Goal: Information Seeking & Learning: Learn about a topic

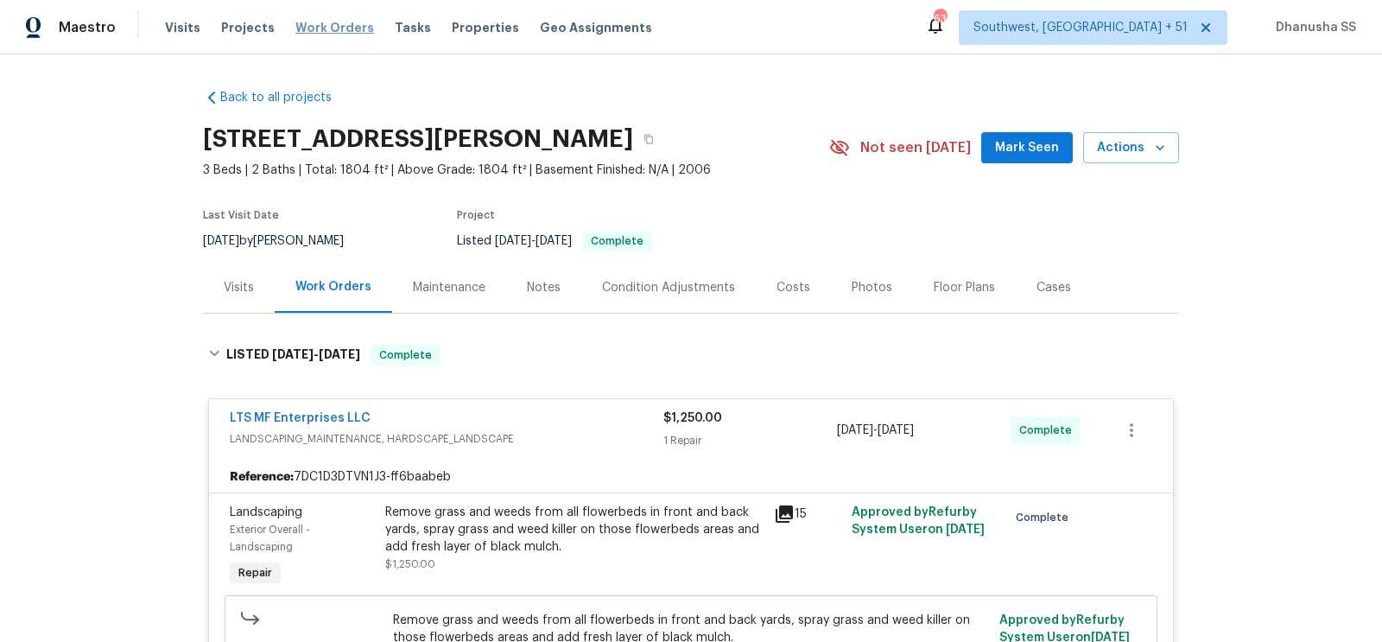
click at [333, 26] on span "Work Orders" at bounding box center [334, 27] width 79 height 17
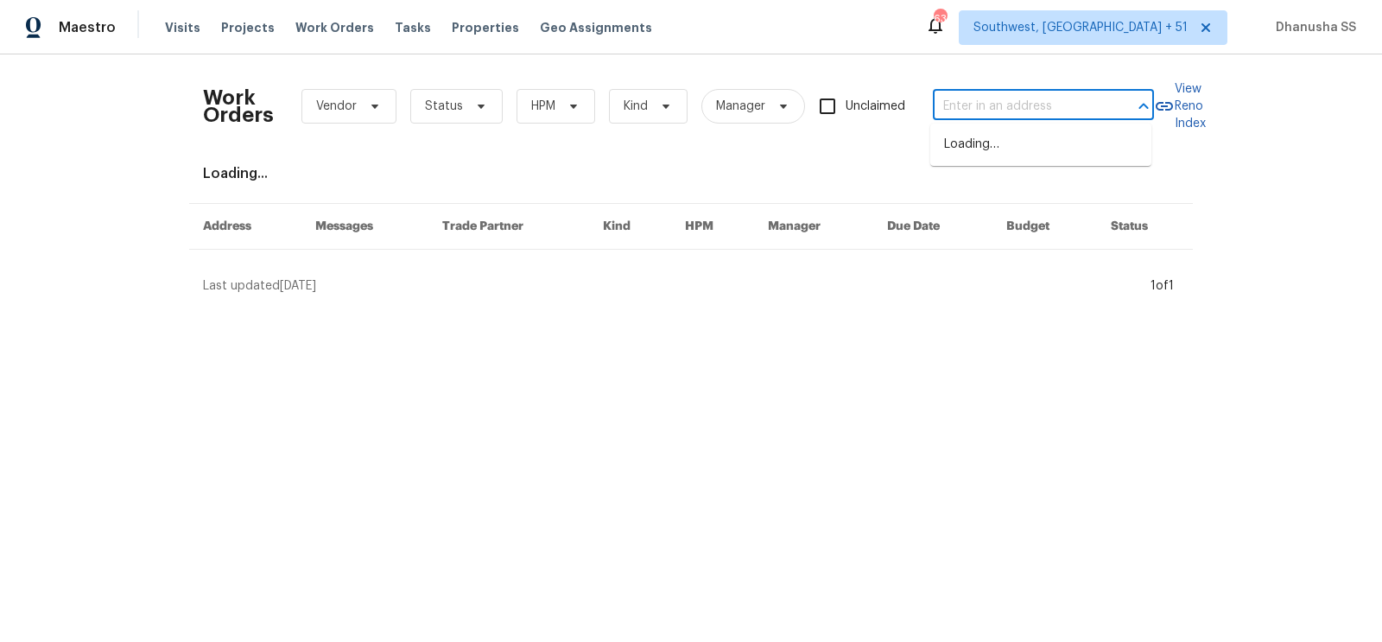
click at [965, 111] on input "text" at bounding box center [1019, 106] width 173 height 27
paste input "[STREET_ADDRESS][PERSON_NAME]"
type input "[STREET_ADDRESS][PERSON_NAME]"
click at [961, 160] on li "[STREET_ADDRESS][PERSON_NAME]" at bounding box center [1040, 153] width 221 height 47
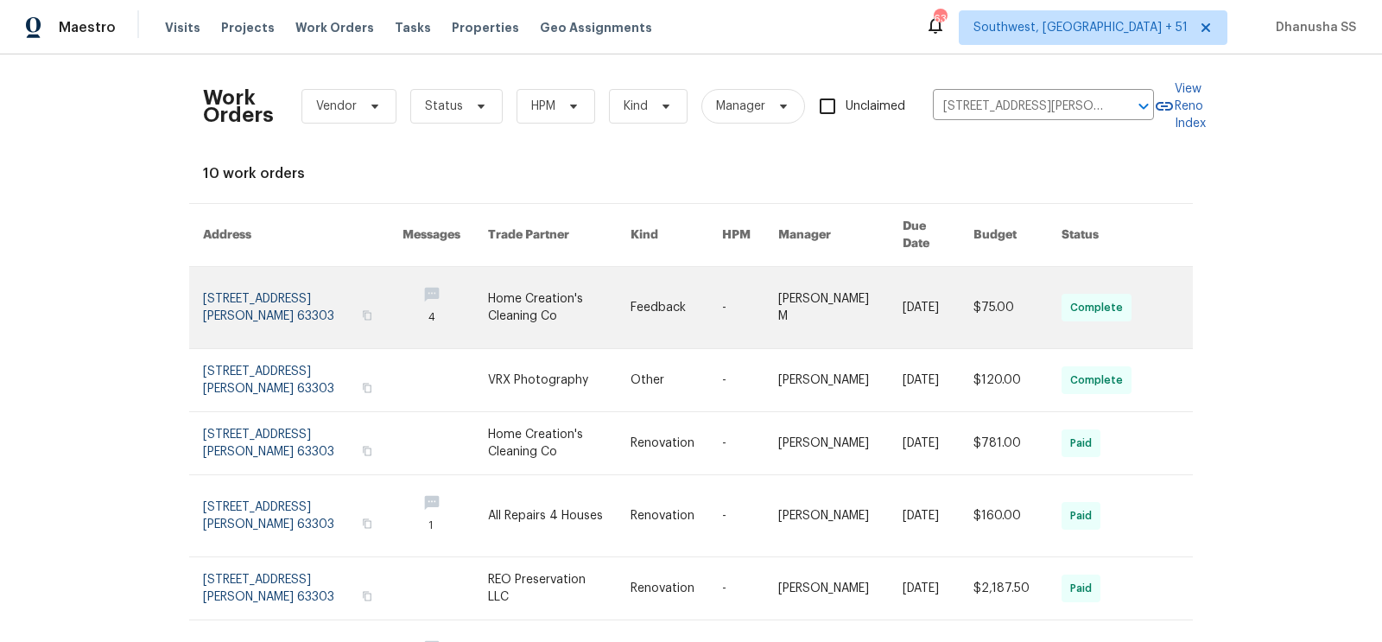
click at [819, 274] on link at bounding box center [840, 307] width 124 height 81
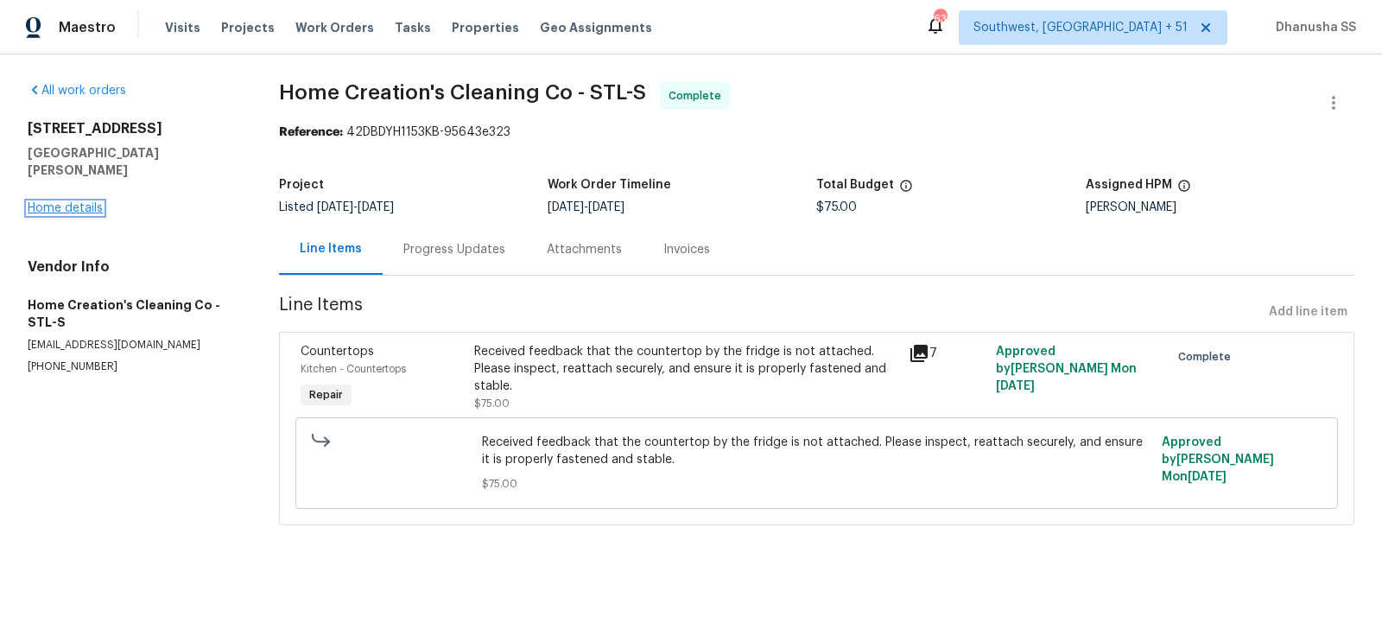
click at [72, 202] on link "Home details" at bounding box center [65, 208] width 75 height 12
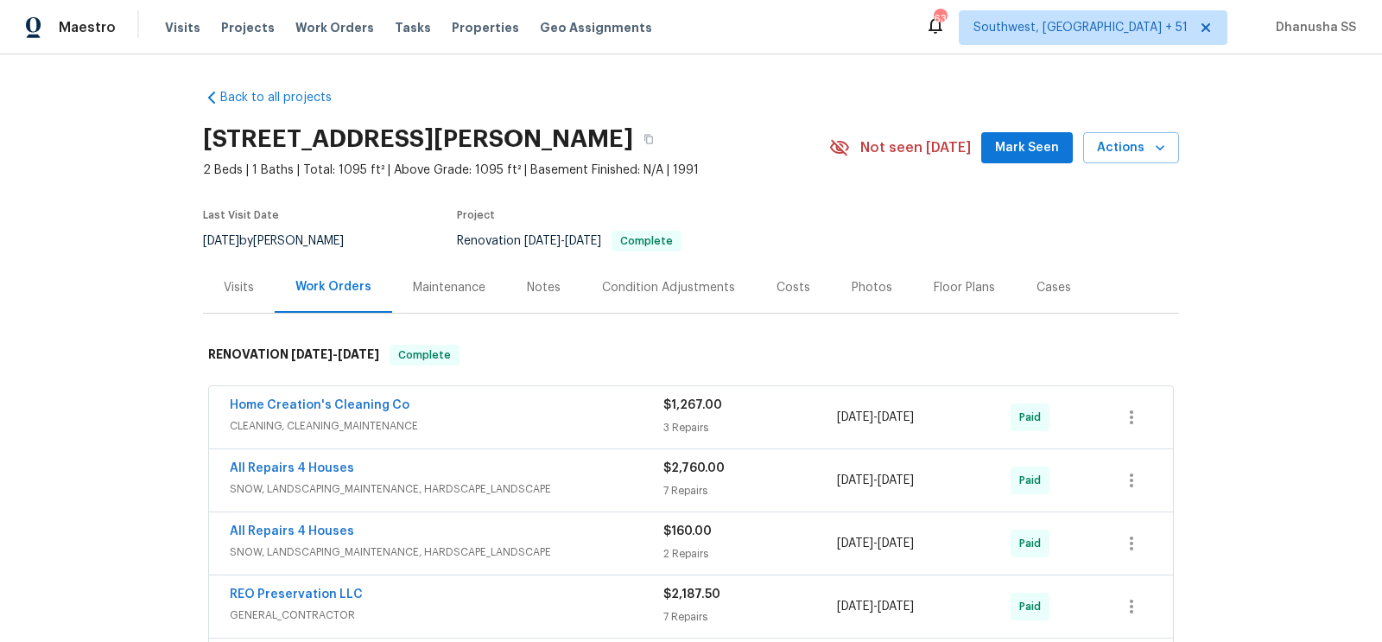
scroll to position [275, 0]
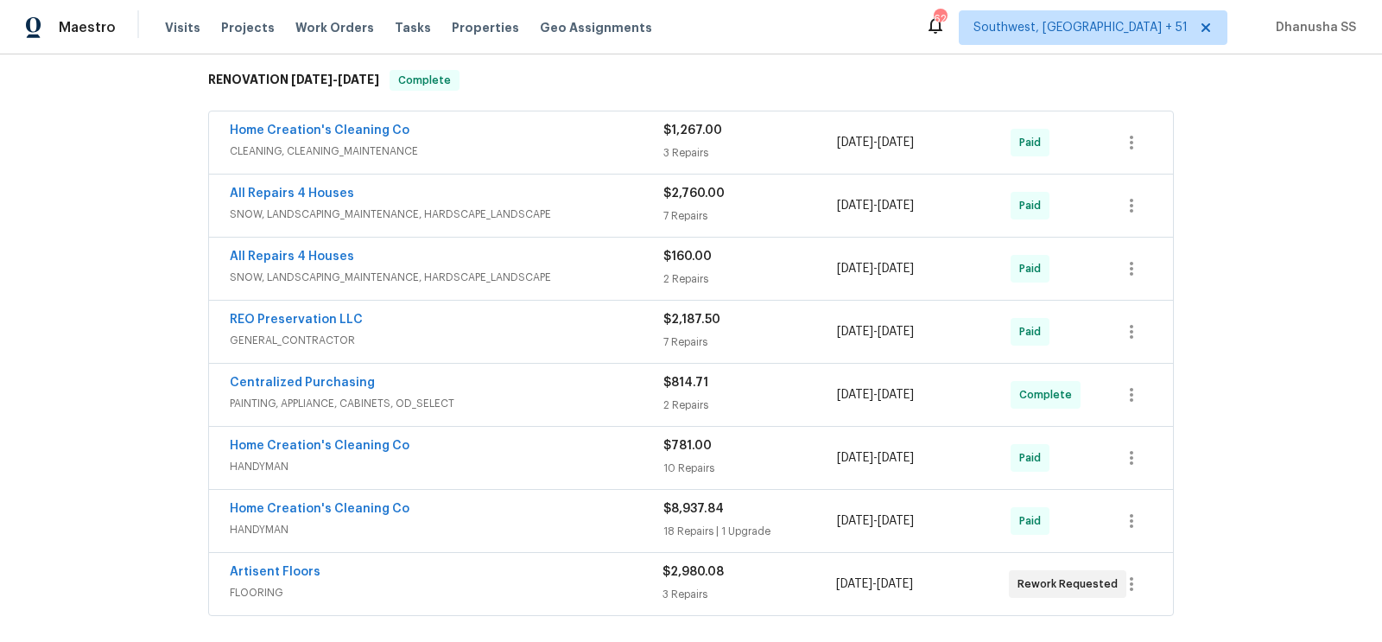
click at [602, 301] on div "REO Preservation LLC GENERAL_CONTRACTOR $2,187.50 7 Repairs [DATE] - [DATE] Paid" at bounding box center [691, 332] width 964 height 62
click at [592, 318] on div "REO Preservation LLC" at bounding box center [447, 321] width 434 height 21
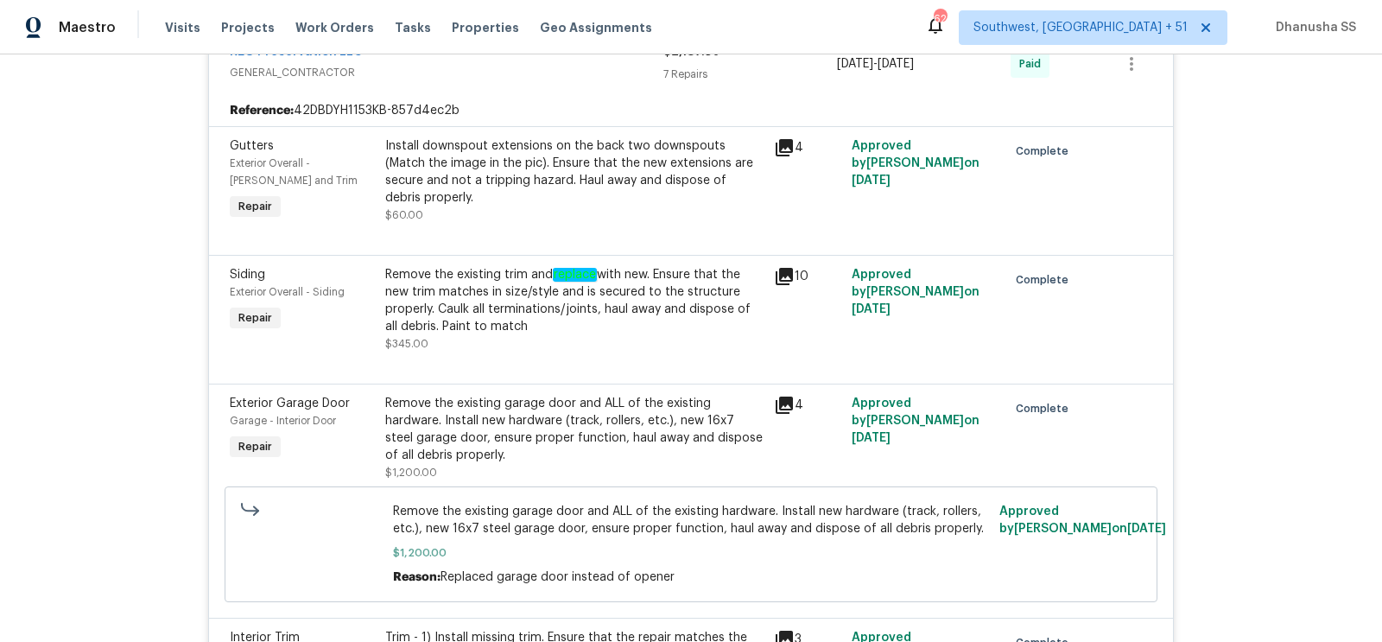
scroll to position [375, 0]
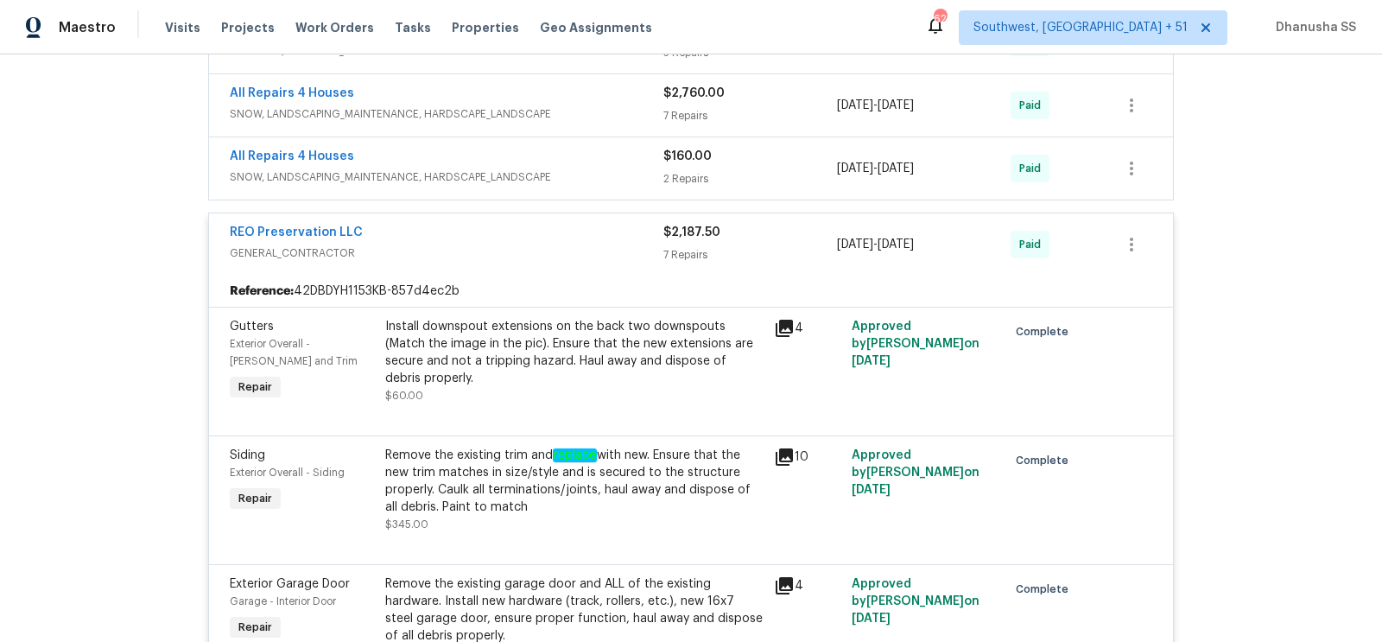
click at [605, 162] on div "All Repairs 4 Houses" at bounding box center [447, 158] width 434 height 21
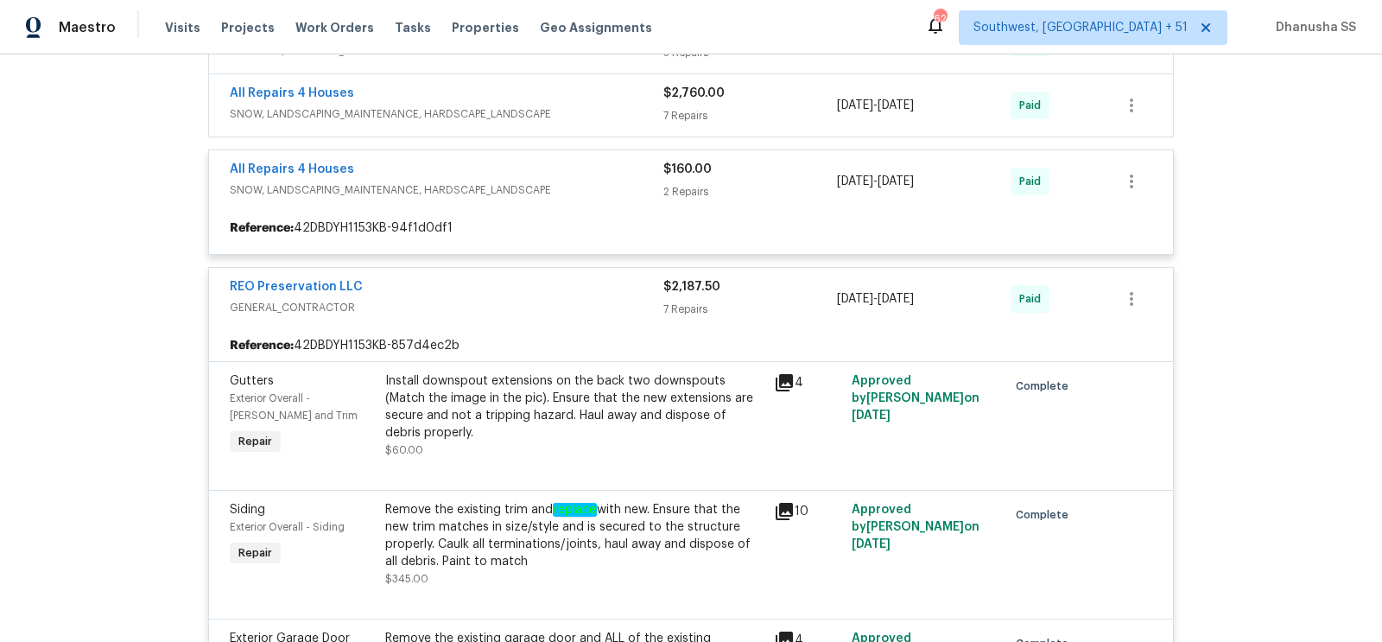
scroll to position [335, 0]
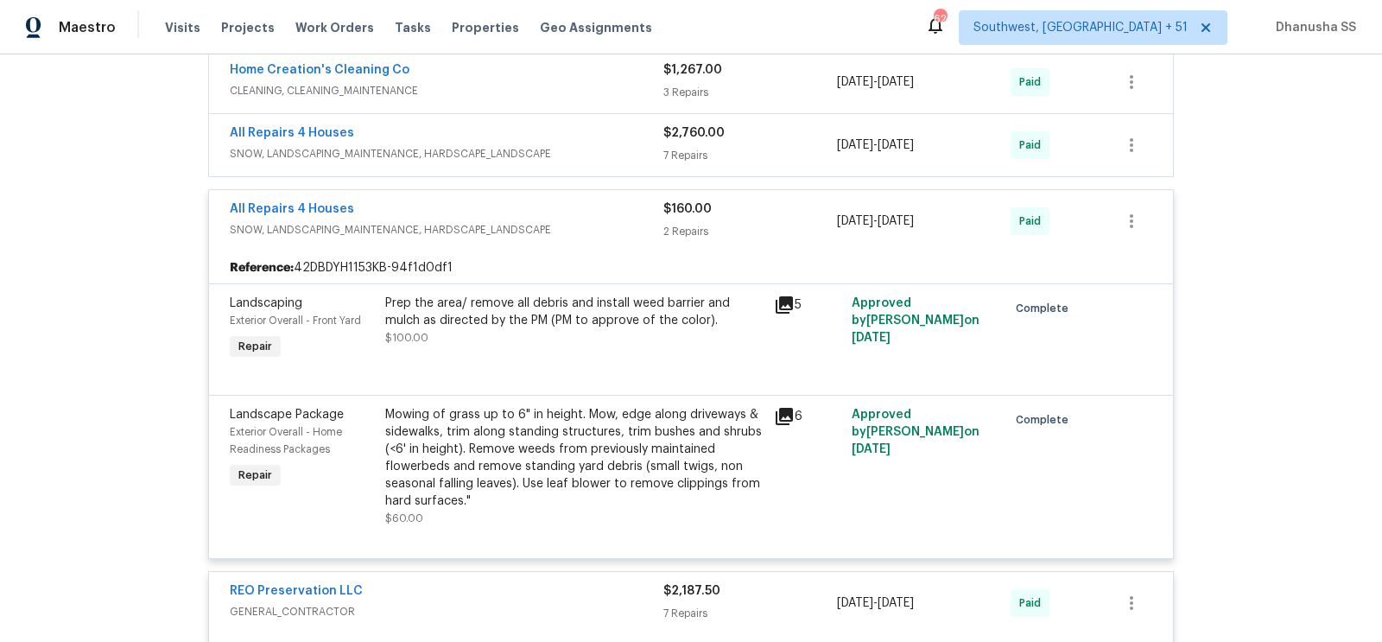
click at [617, 130] on div "All Repairs 4 Houses" at bounding box center [447, 134] width 434 height 21
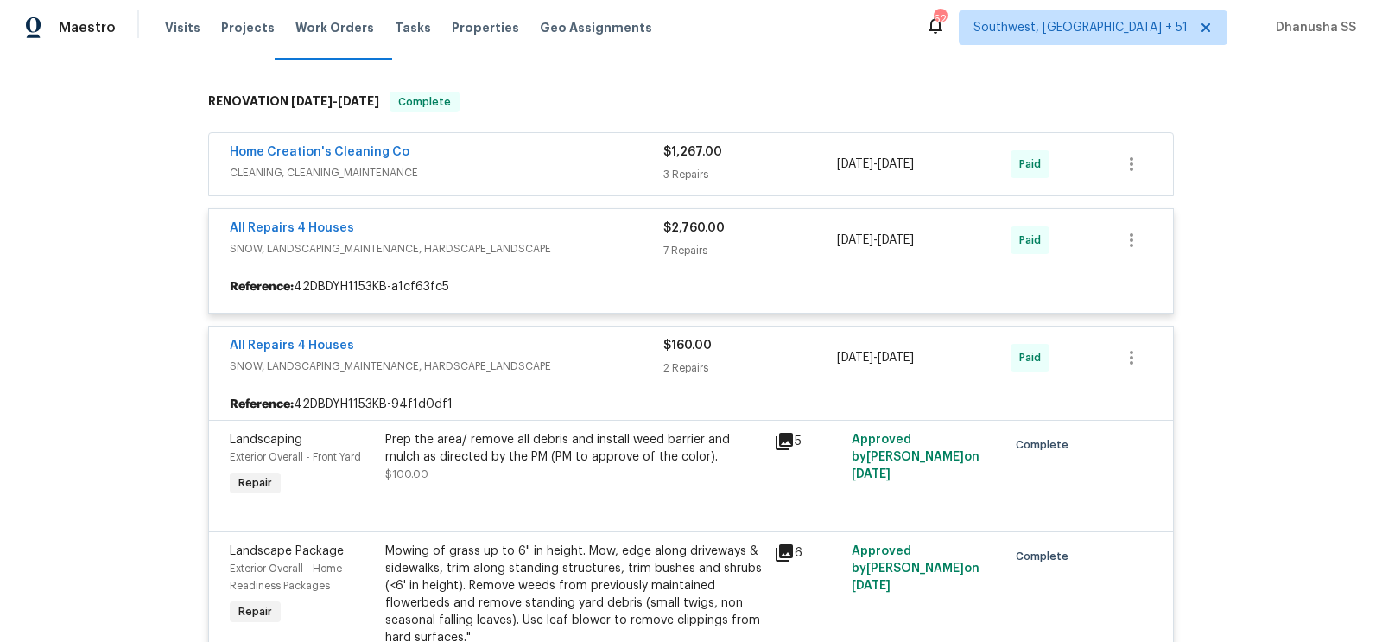
scroll to position [244, 0]
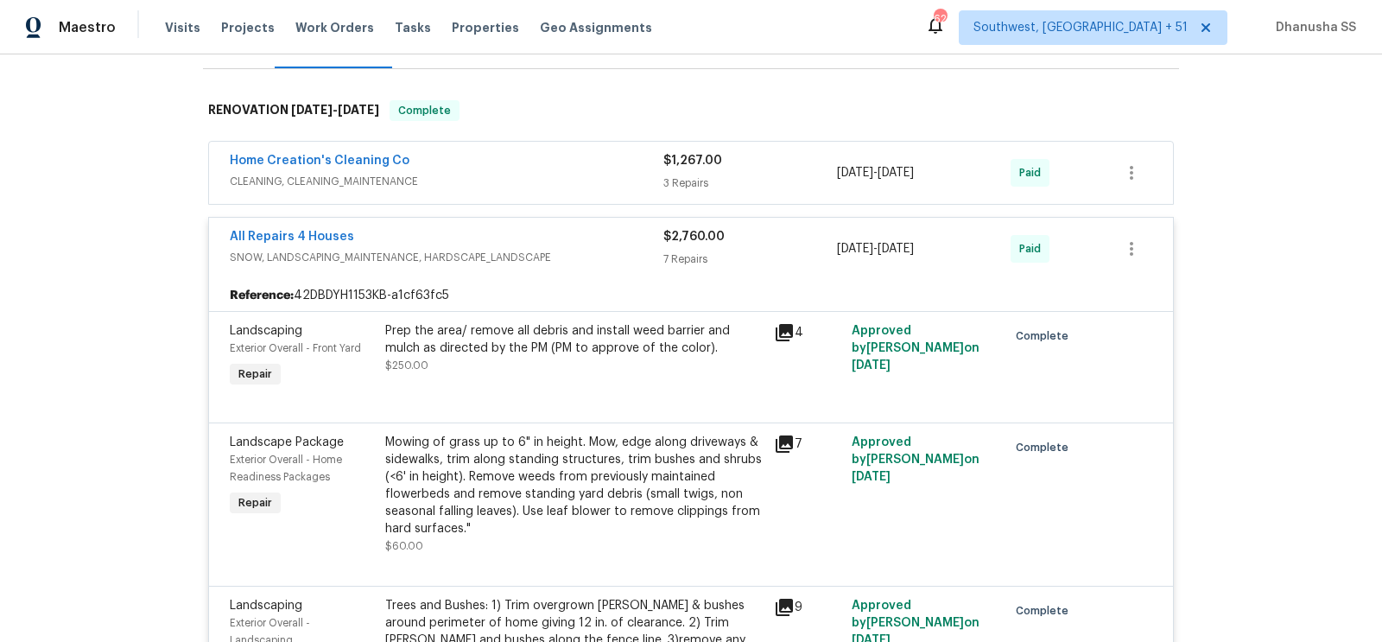
click at [603, 255] on span "SNOW, LANDSCAPING_MAINTENANCE, HARDSCAPE_LANDSCAPE" at bounding box center [447, 257] width 434 height 17
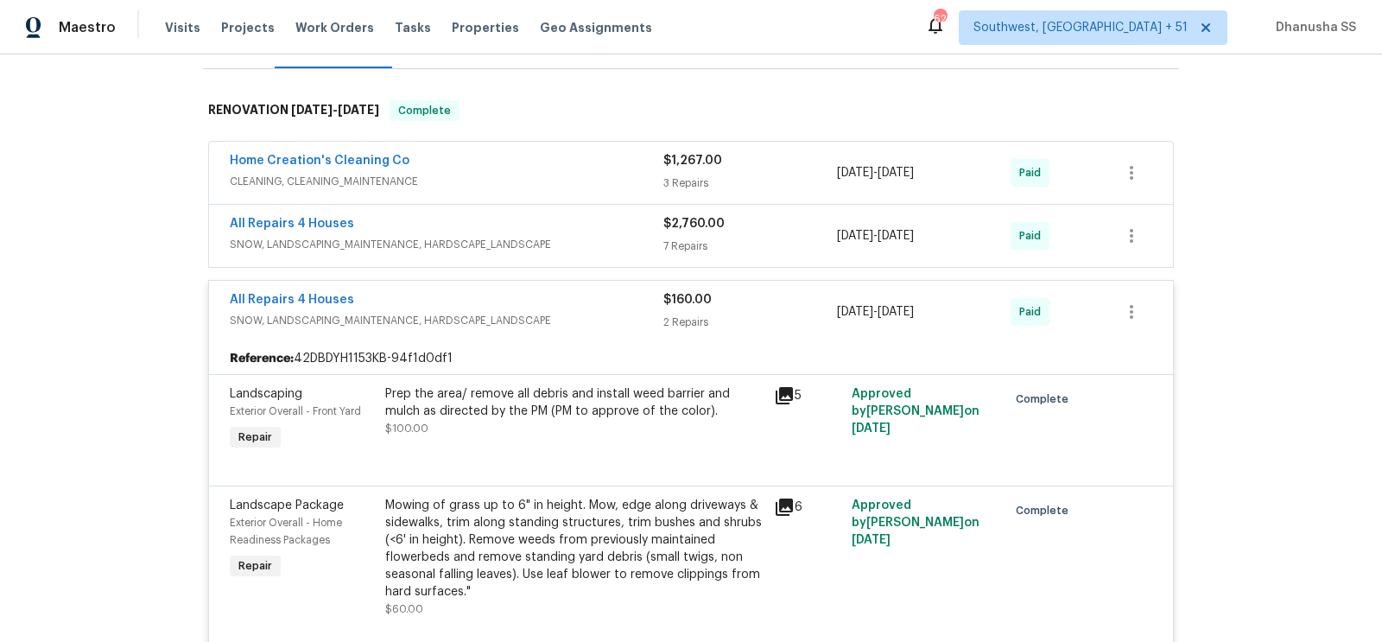
click at [590, 176] on span "CLEANING, CLEANING_MAINTENANCE" at bounding box center [447, 181] width 434 height 17
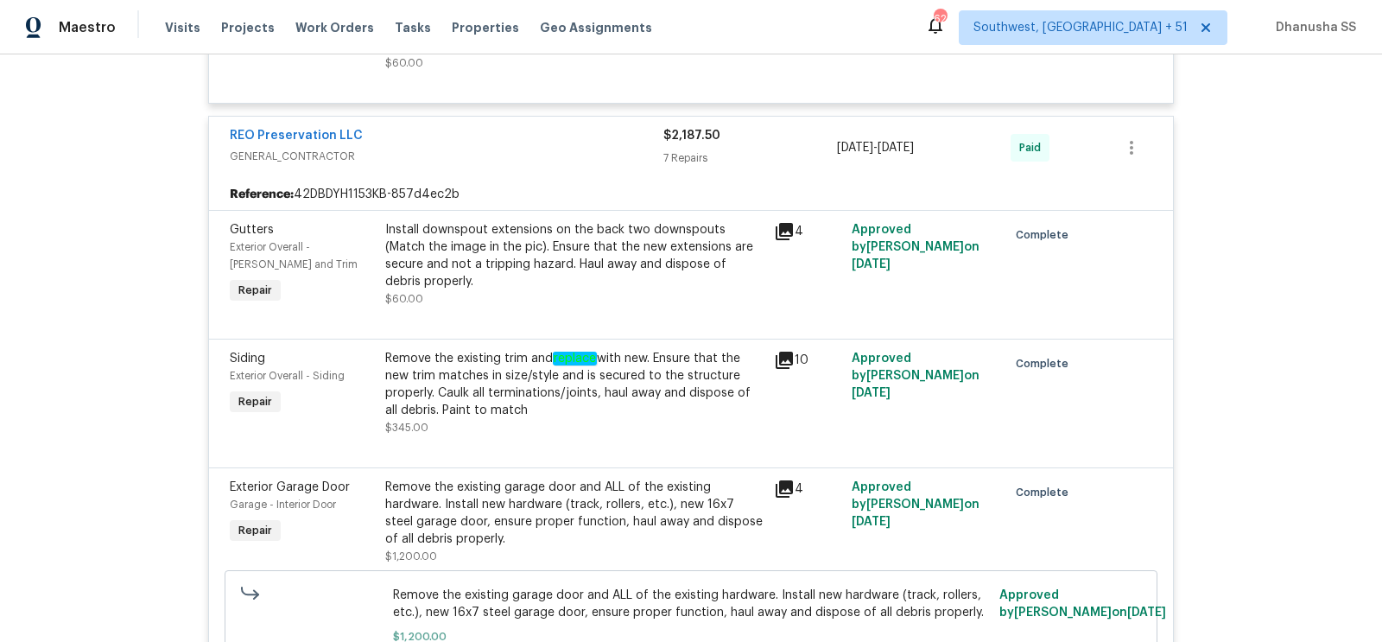
scroll to position [1518, 0]
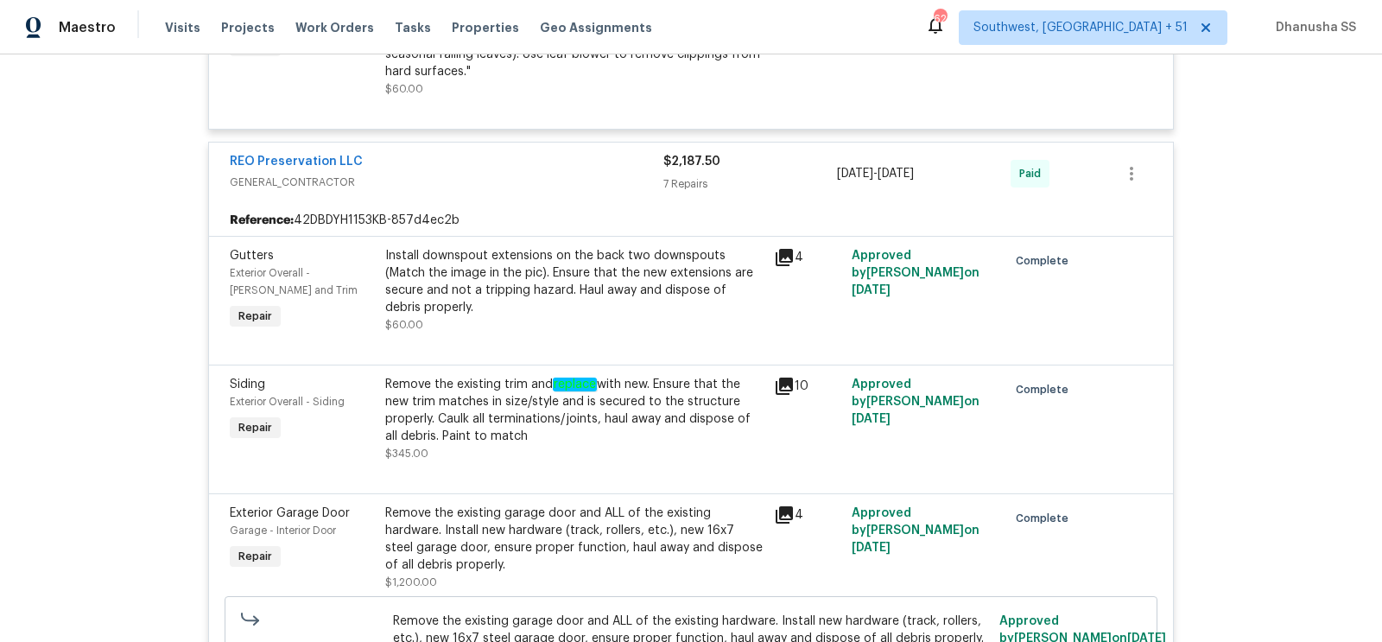
click at [499, 376] on div "Remove the existing trim and replace with new. Ensure that the new trim matches…" at bounding box center [574, 410] width 378 height 69
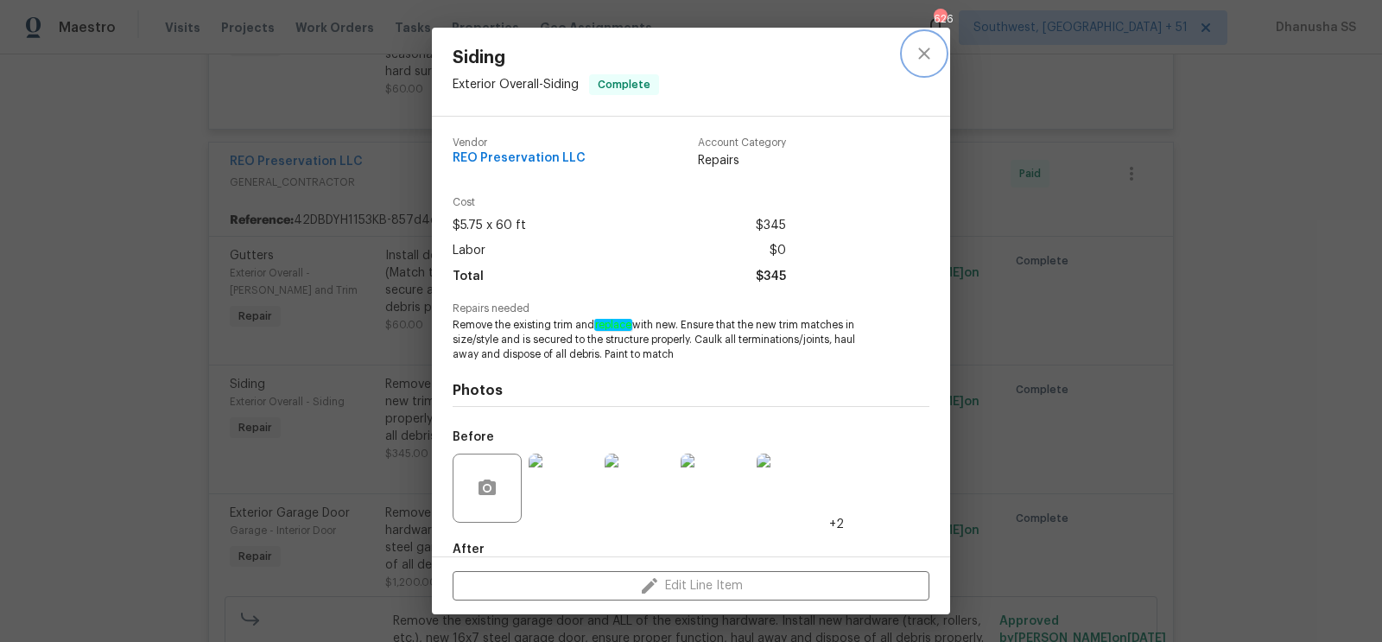
click at [940, 52] on button "close" at bounding box center [923, 53] width 41 height 41
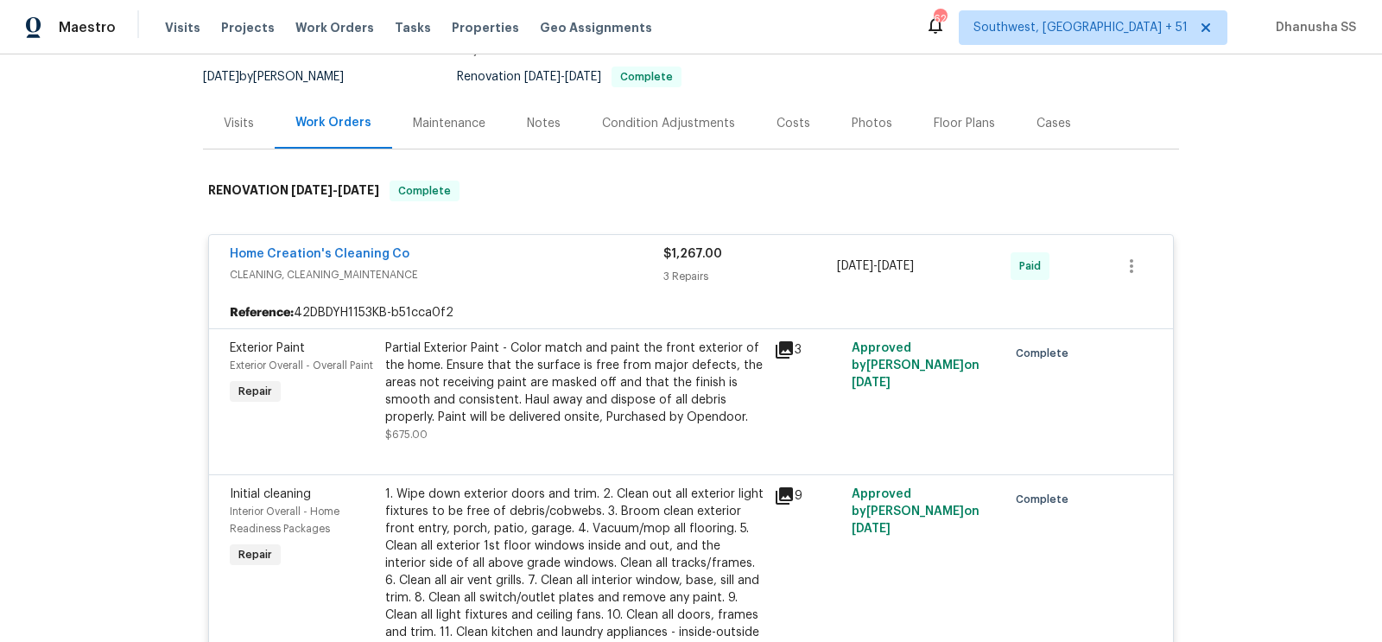
scroll to position [0, 0]
